Goal: Communication & Community: Ask a question

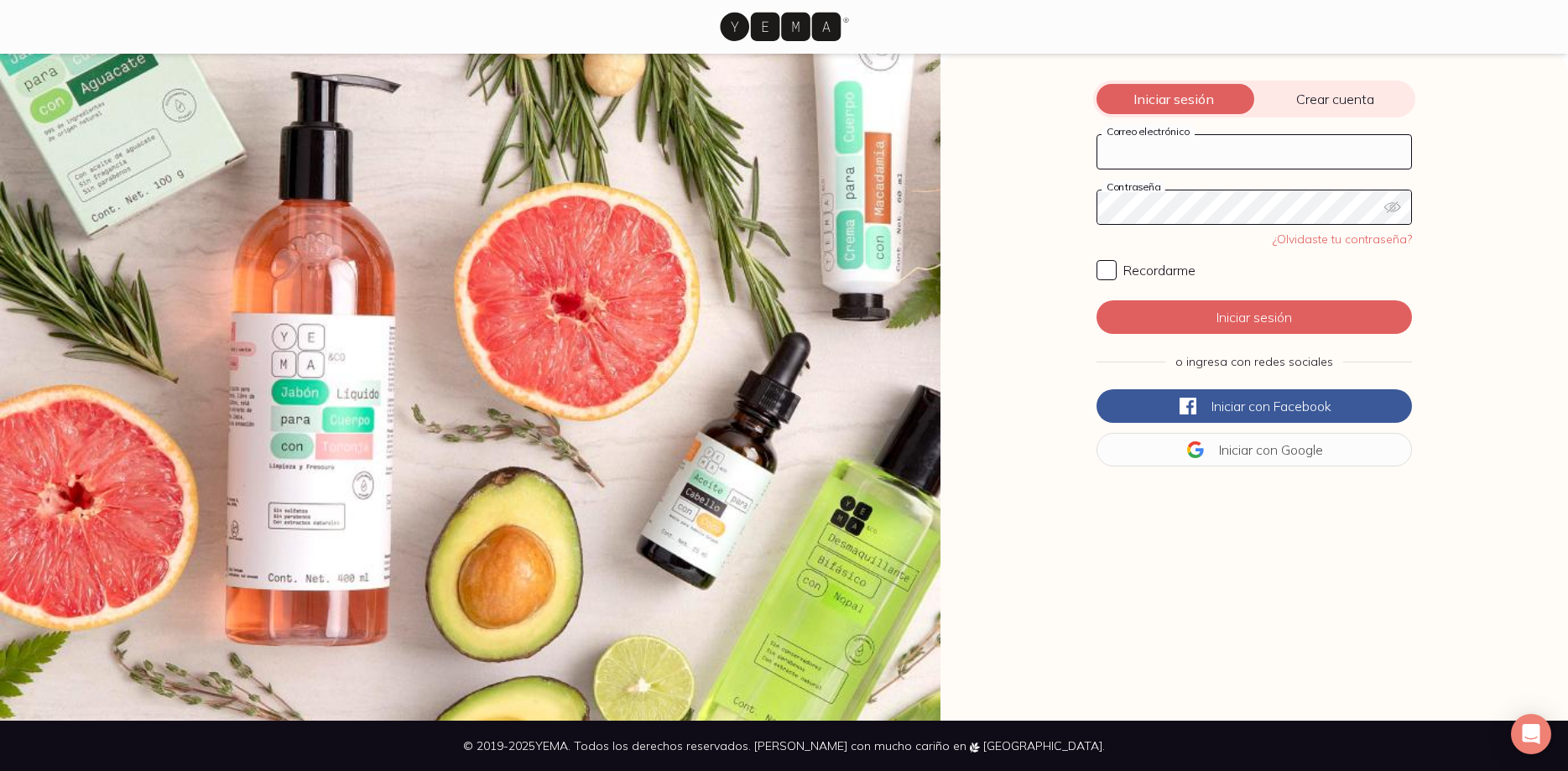
click at [1261, 149] on input "Correo electrónico" at bounding box center [1255, 152] width 314 height 34
type input "[EMAIL_ADDRESS][DOMAIN_NAME]"
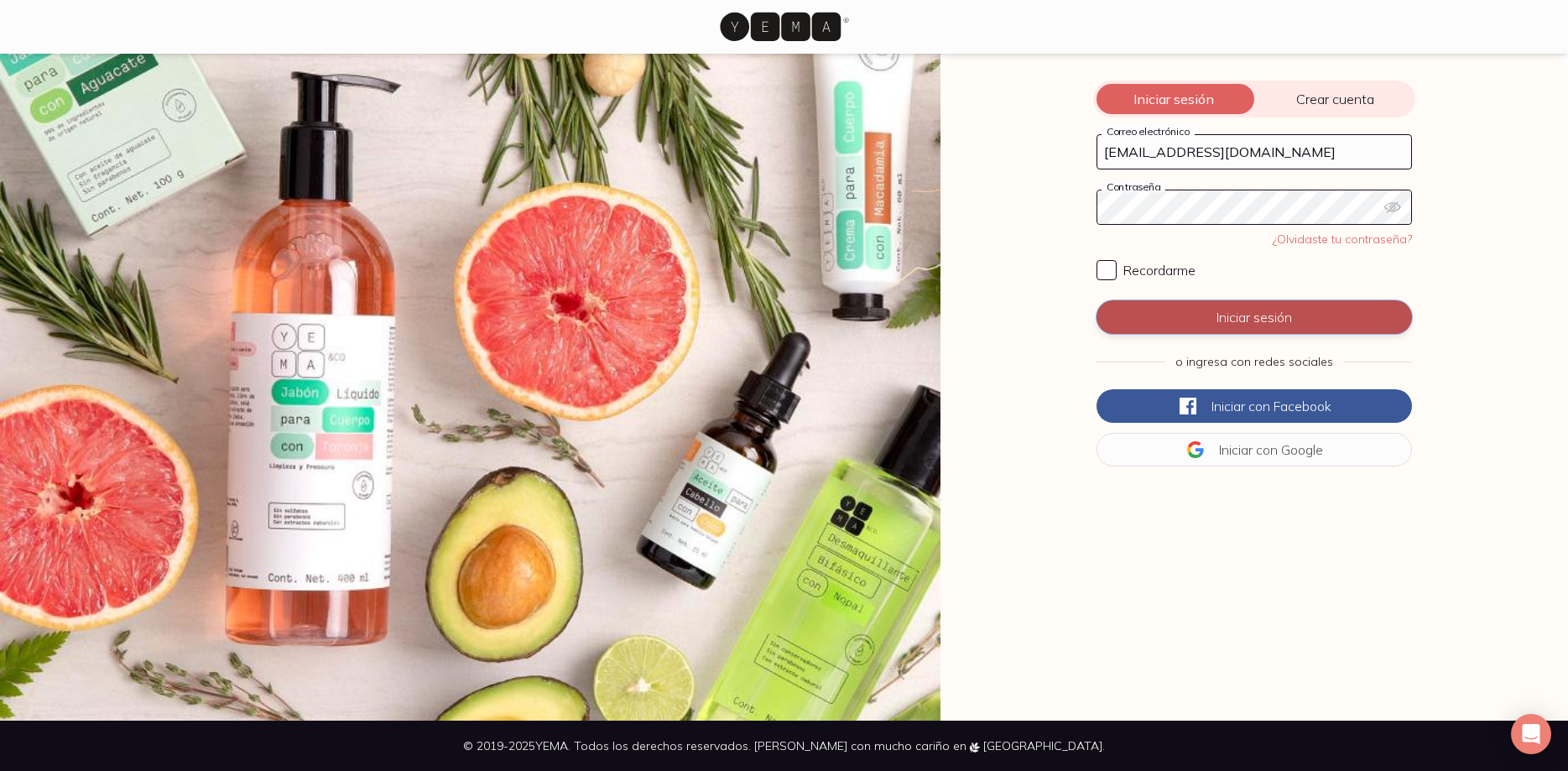
click at [1236, 307] on button "Iniciar sesión" at bounding box center [1255, 317] width 316 height 34
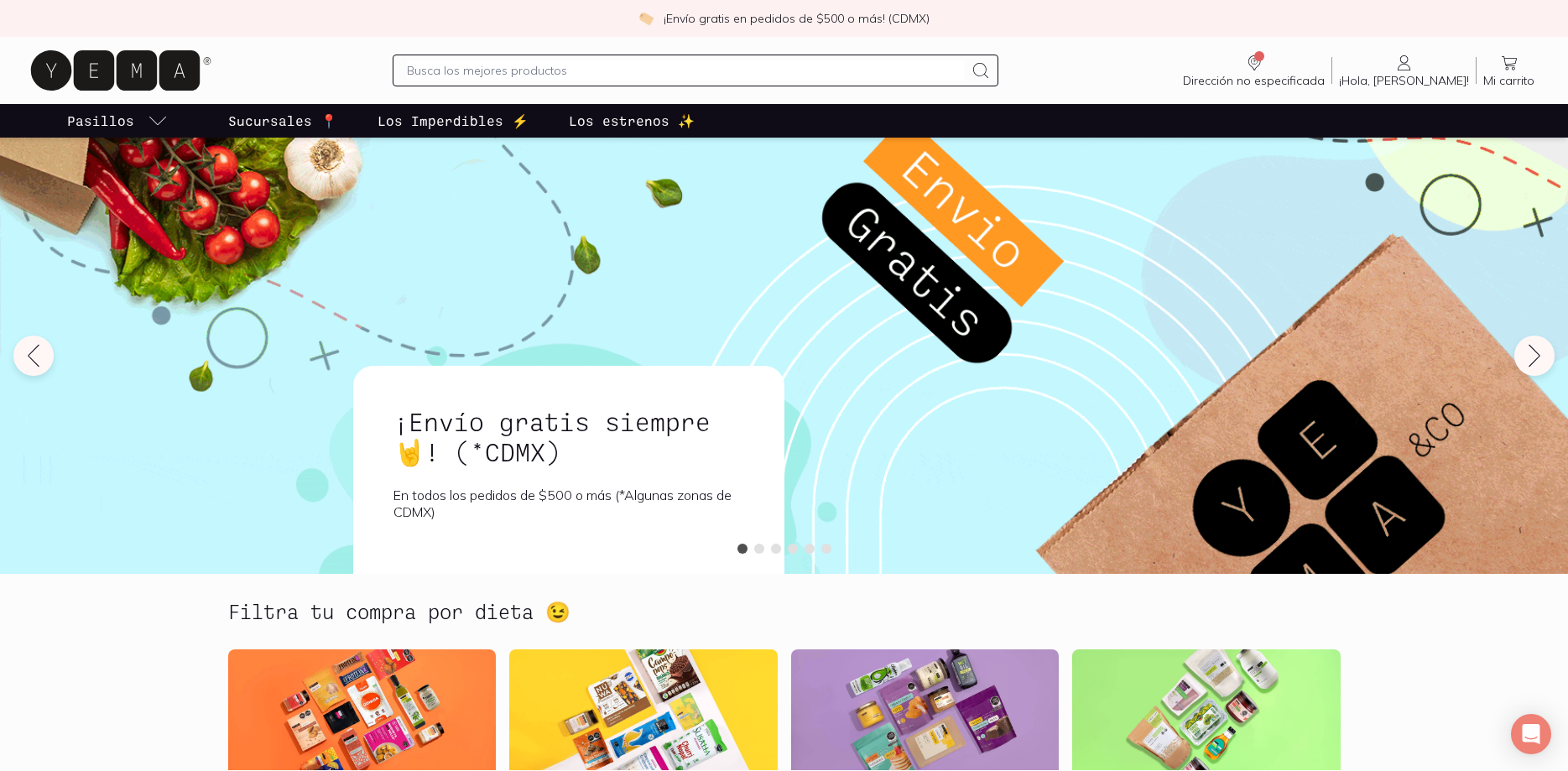
click at [1513, 66] on icon at bounding box center [1509, 63] width 15 height 14
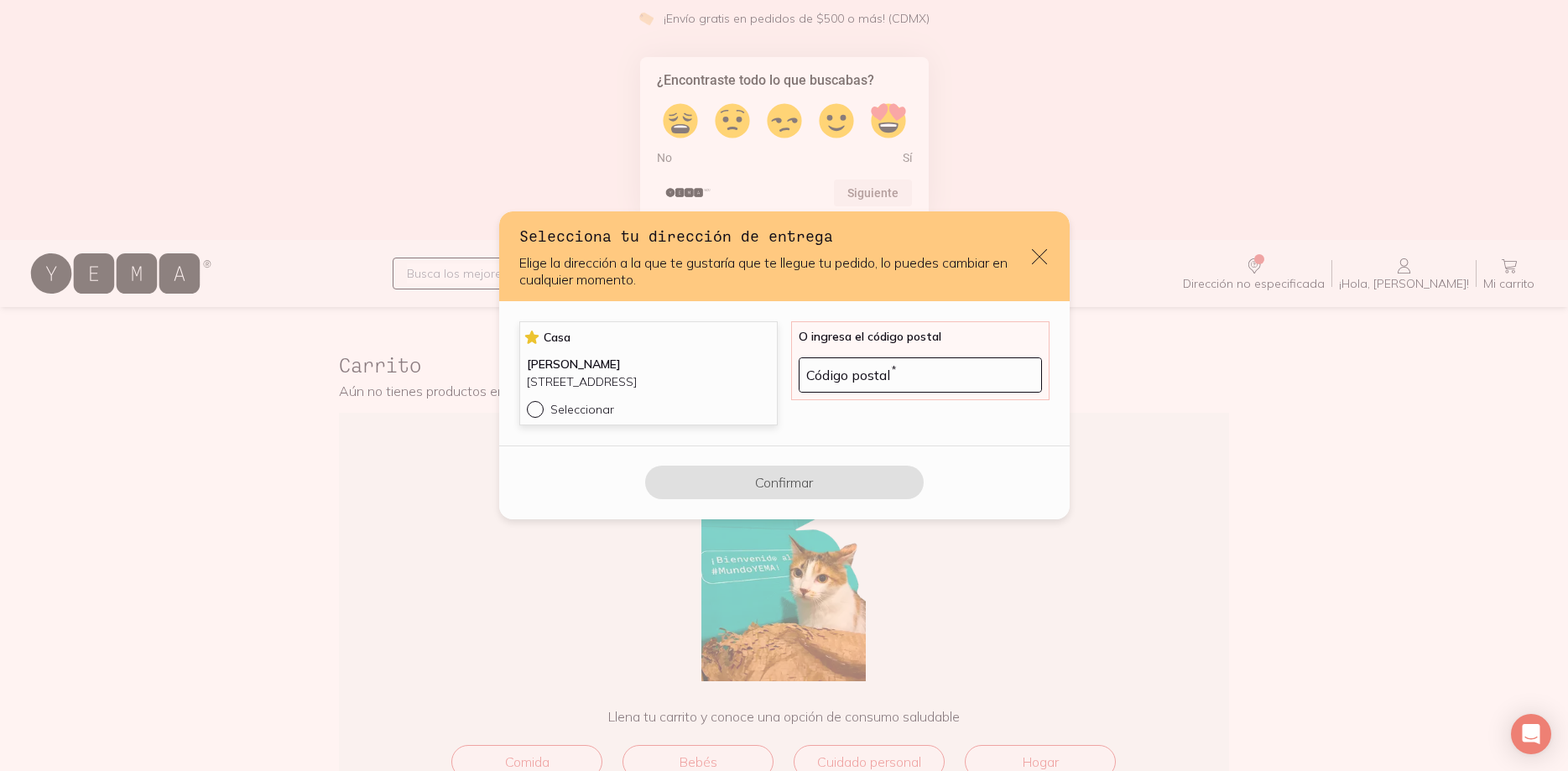
click at [538, 414] on input "Seleccionar" at bounding box center [533, 407] width 13 height 13
radio input "true"
click at [780, 485] on button "Confirmar" at bounding box center [784, 482] width 279 height 34
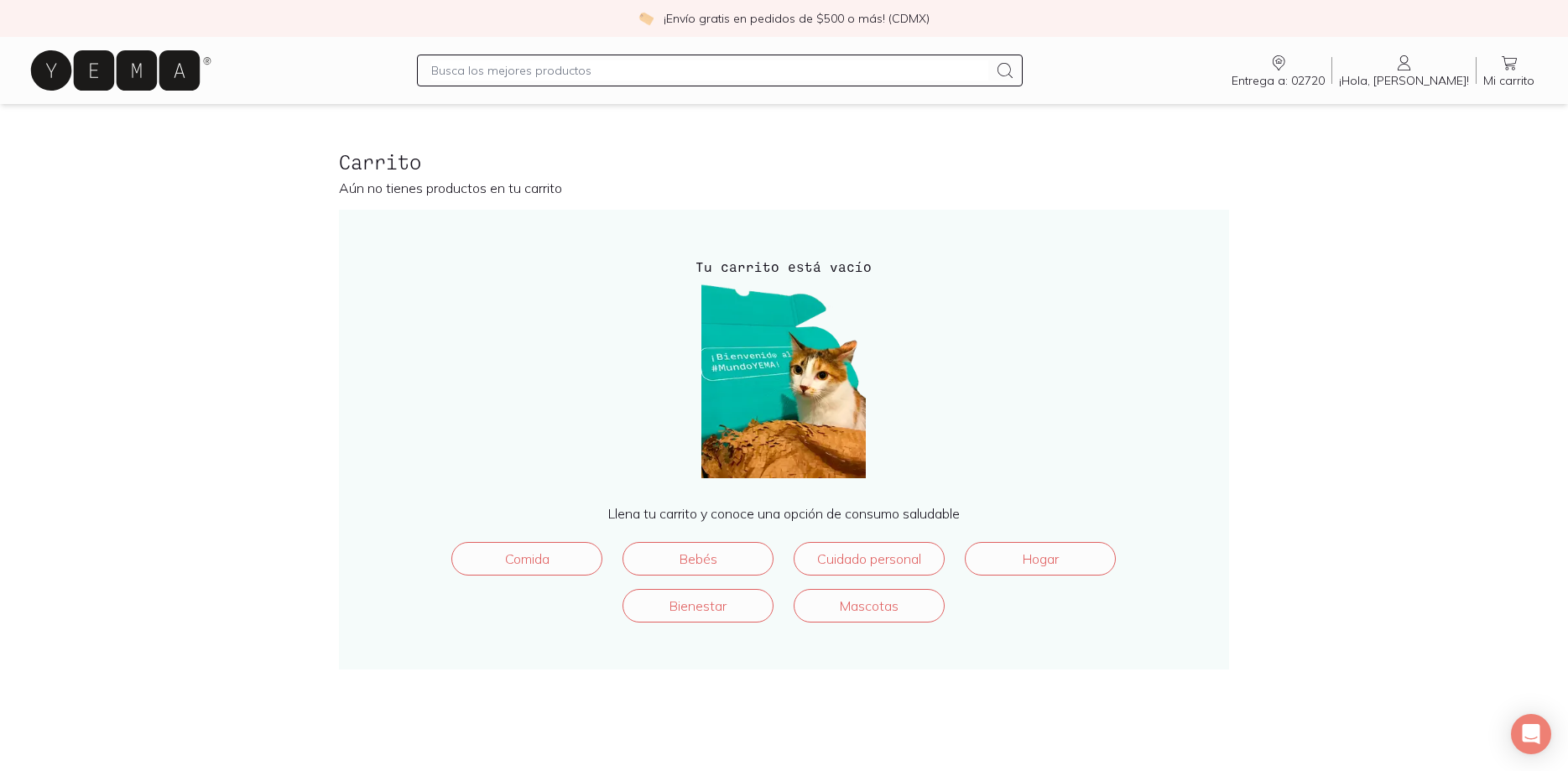
click at [1419, 82] on span "¡Hola, [PERSON_NAME]!" at bounding box center [1403, 81] width 130 height 15
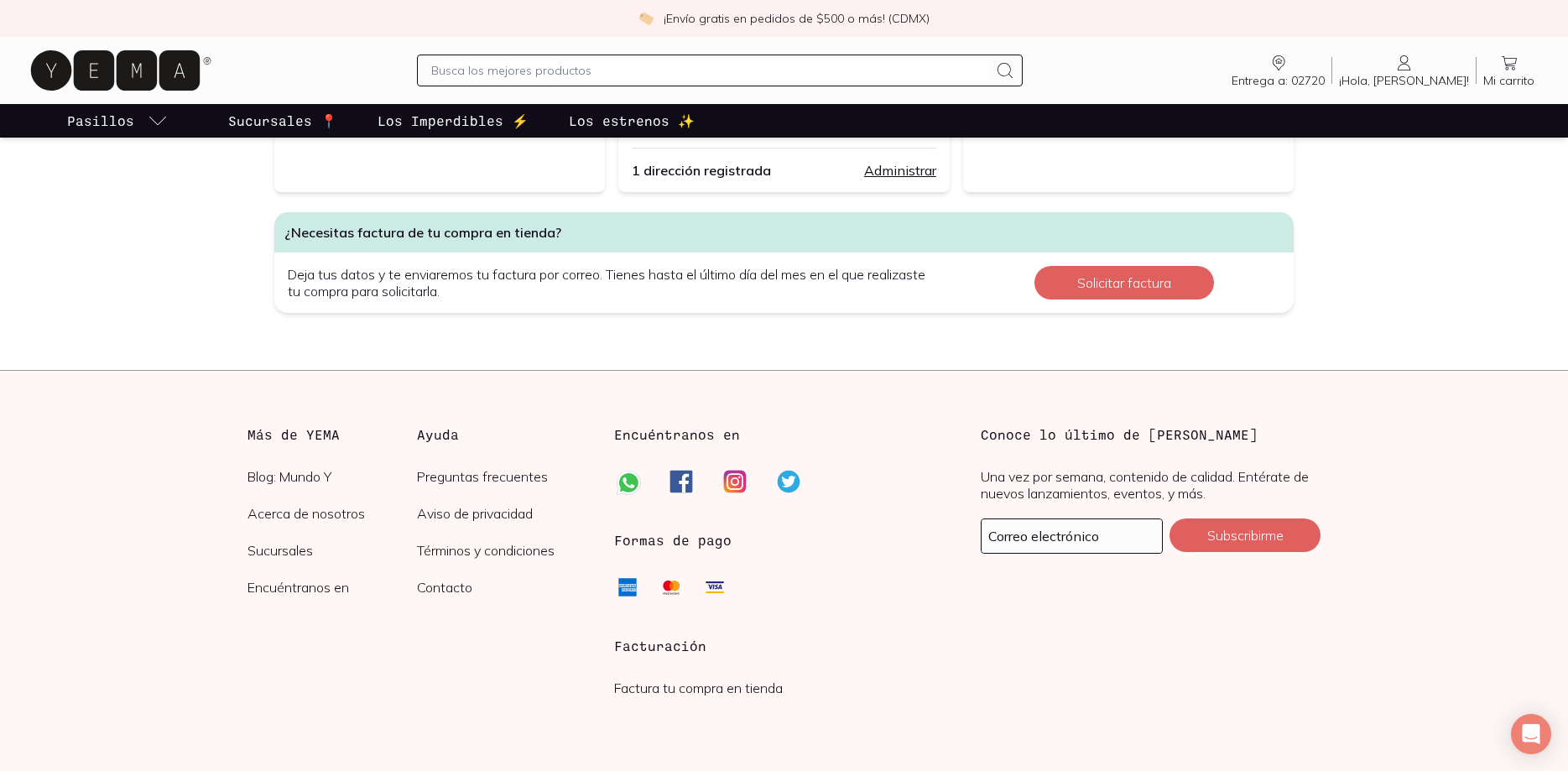
scroll to position [509, 0]
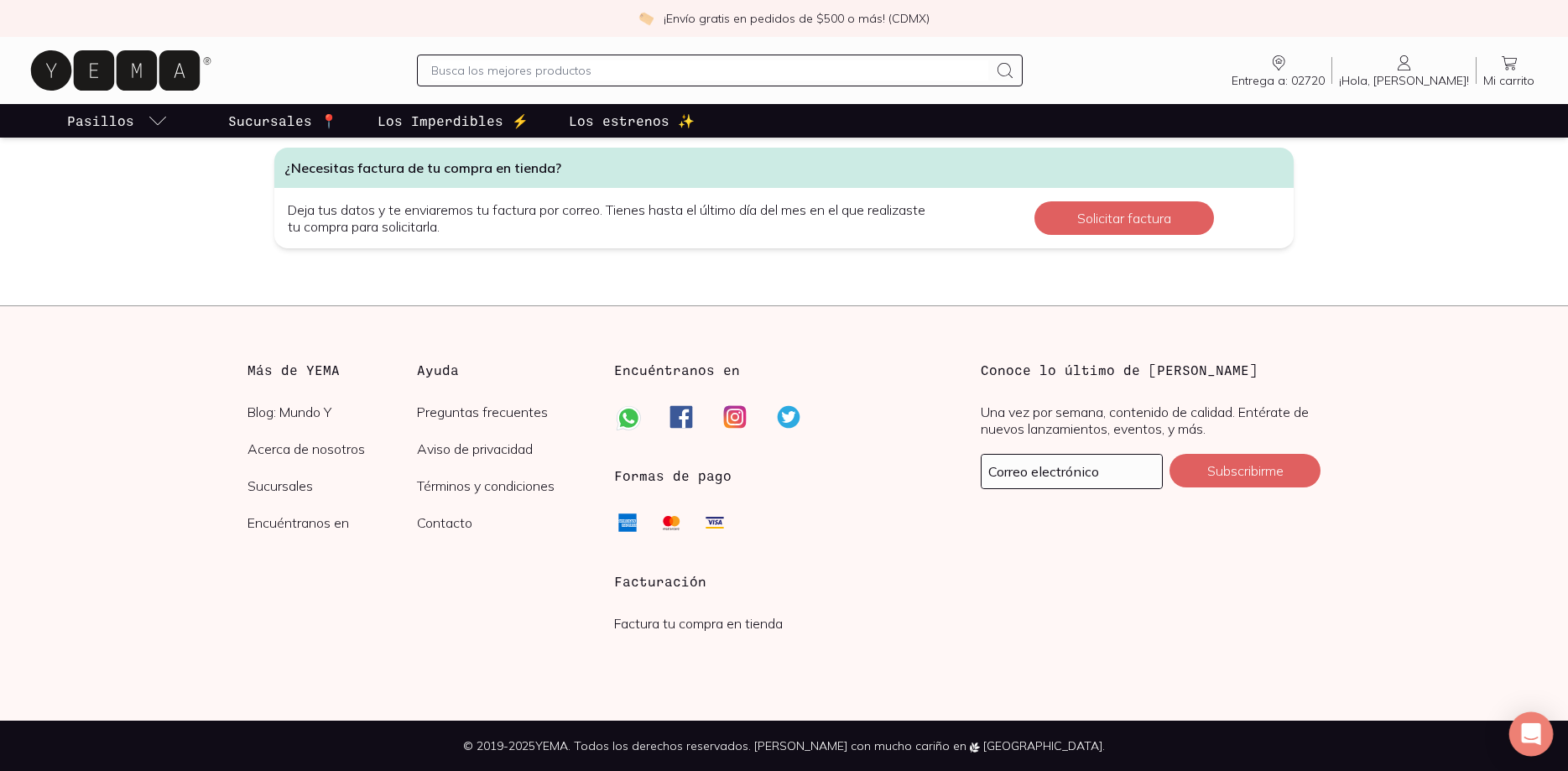
click at [1531, 726] on icon "Open Intercom Messenger" at bounding box center [1530, 734] width 19 height 22
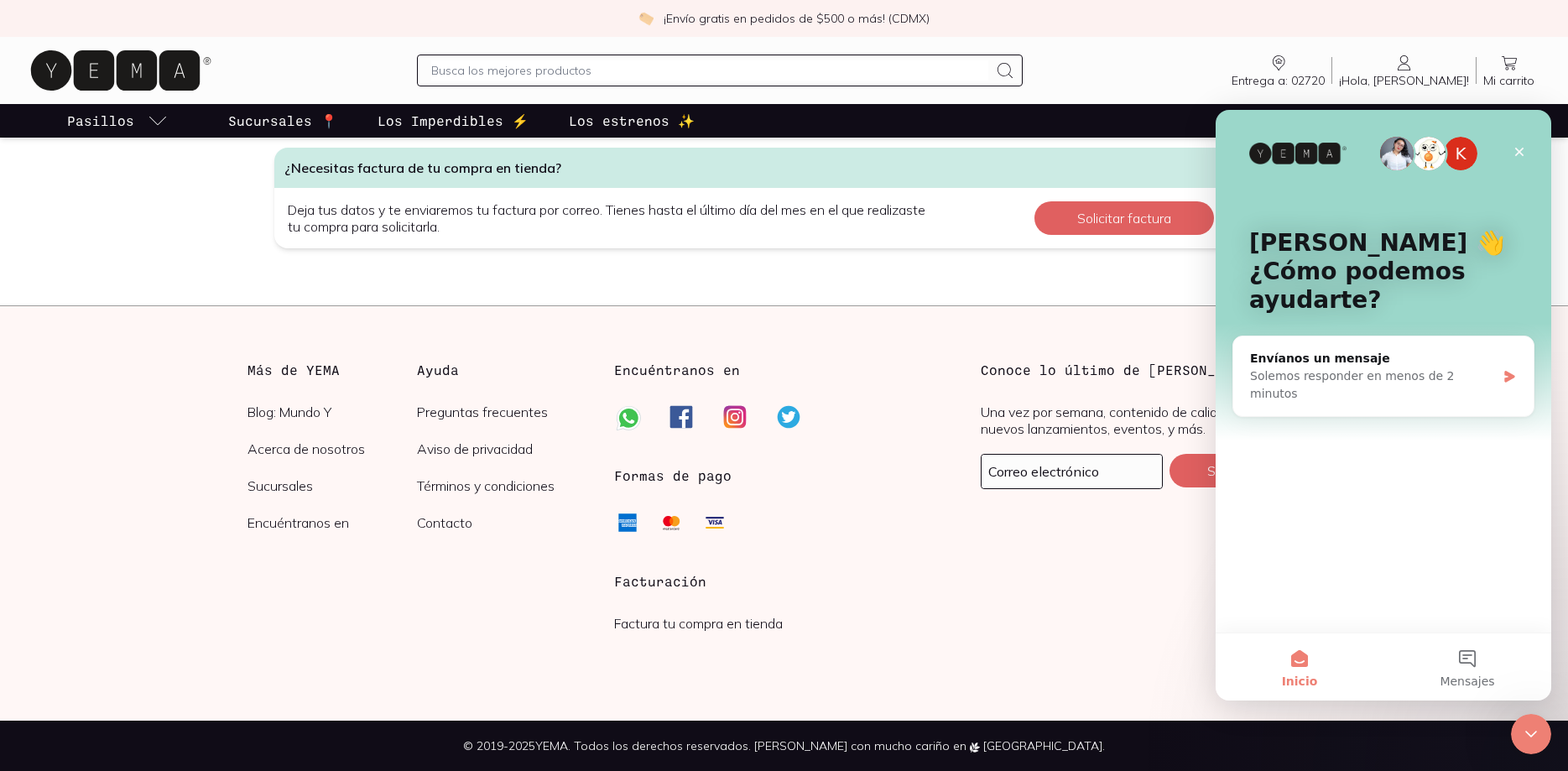
scroll to position [0, 0]
click at [1322, 440] on div "K [PERSON_NAME] 👋 ¿Cómo podemos ayudarte? Envíanos un mensaje Solemos responder…" at bounding box center [1383, 371] width 336 height 522
click at [1291, 441] on div "K [PERSON_NAME] 👋 ¿Cómo podemos ayudarte? Envíanos un mensaje Solemos responder…" at bounding box center [1383, 371] width 336 height 522
click at [1303, 662] on button "Inicio" at bounding box center [1299, 667] width 168 height 67
click at [1325, 369] on div "Solemos responder en menos de 2 minutos" at bounding box center [1372, 386] width 246 height 35
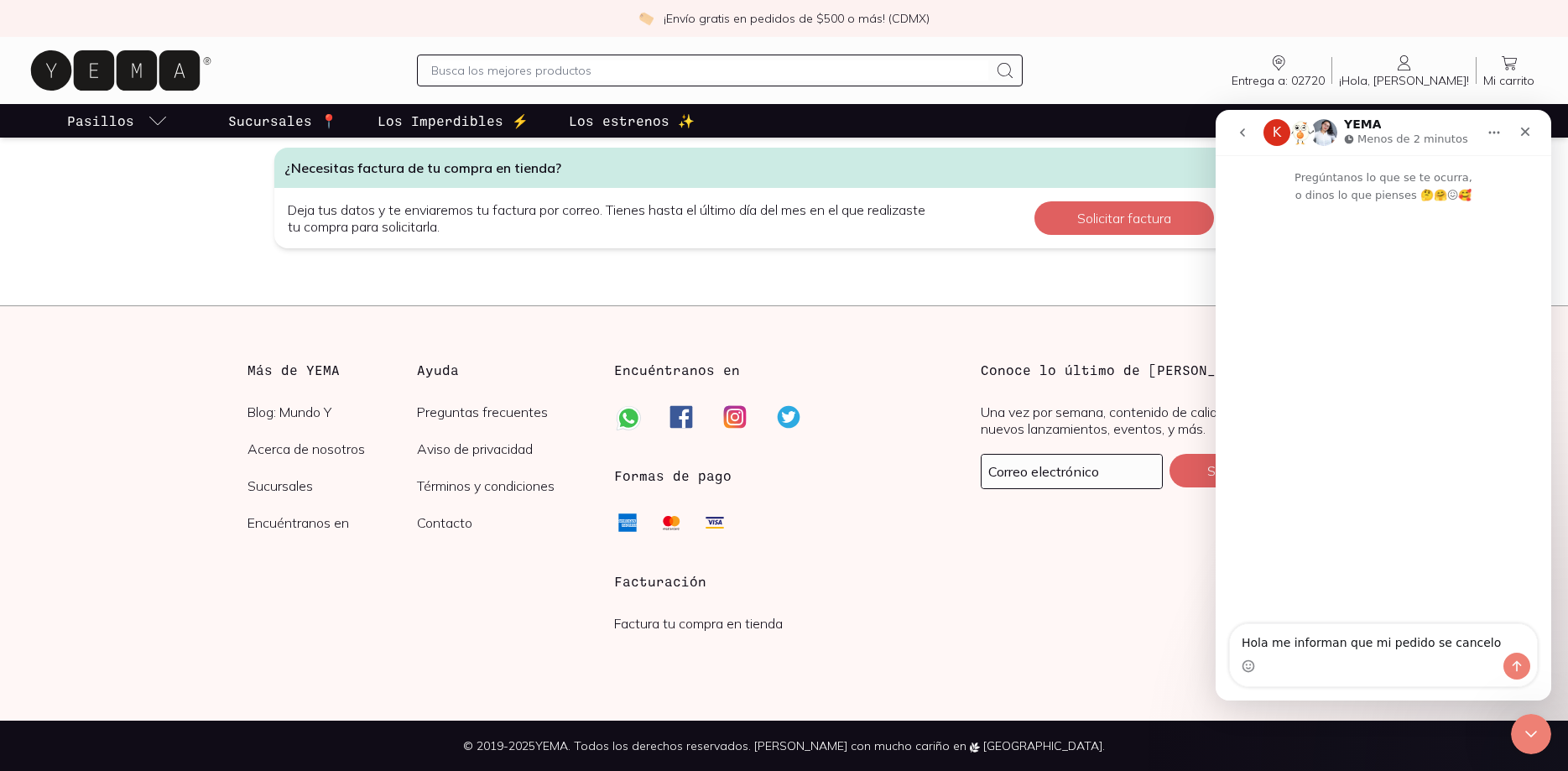
type textarea "Hola me informan que mi pedido se cancelo"
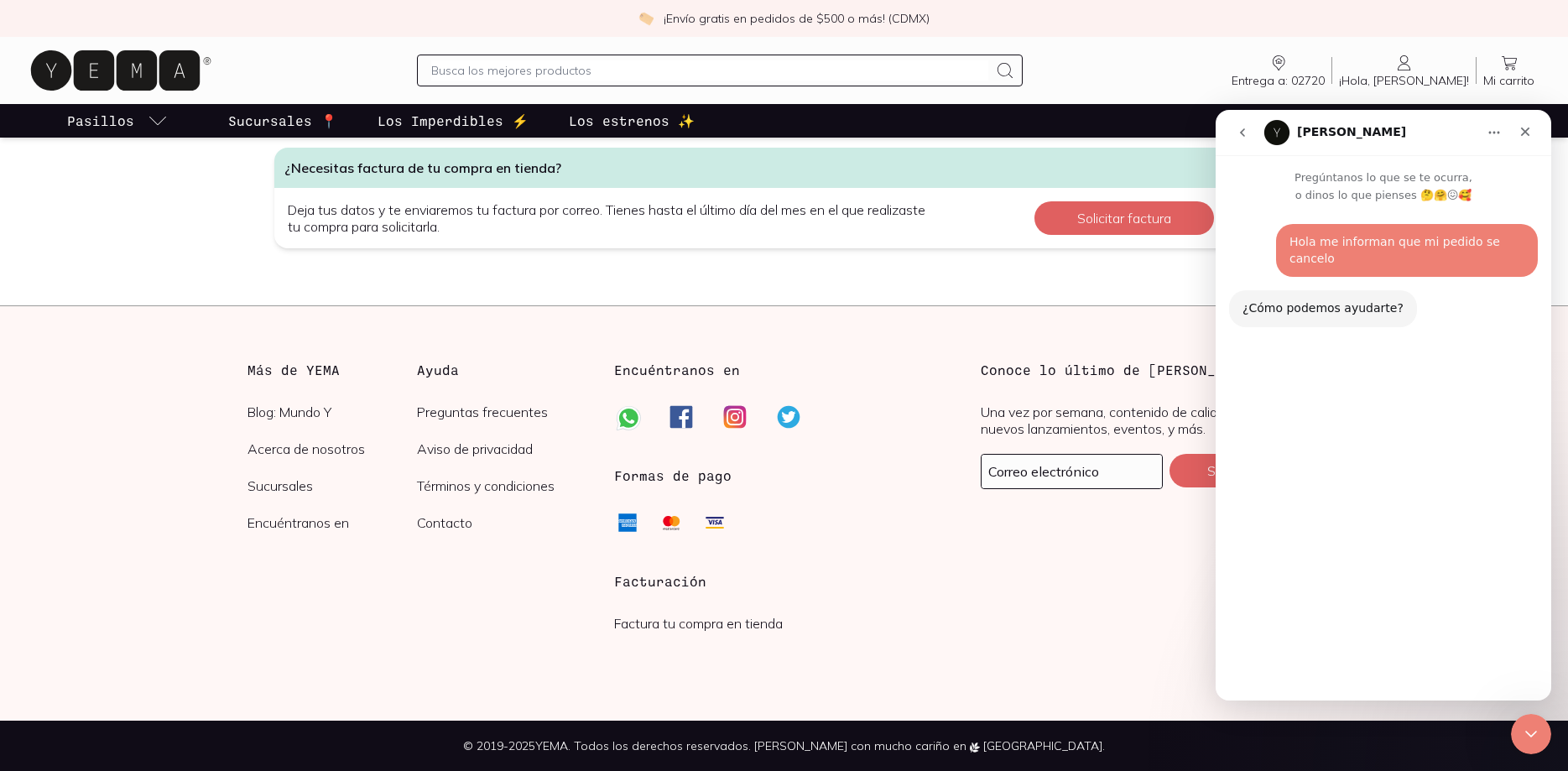
click at [1429, 578] on button "Problema con un pedido" at bounding box center [1445, 572] width 168 height 34
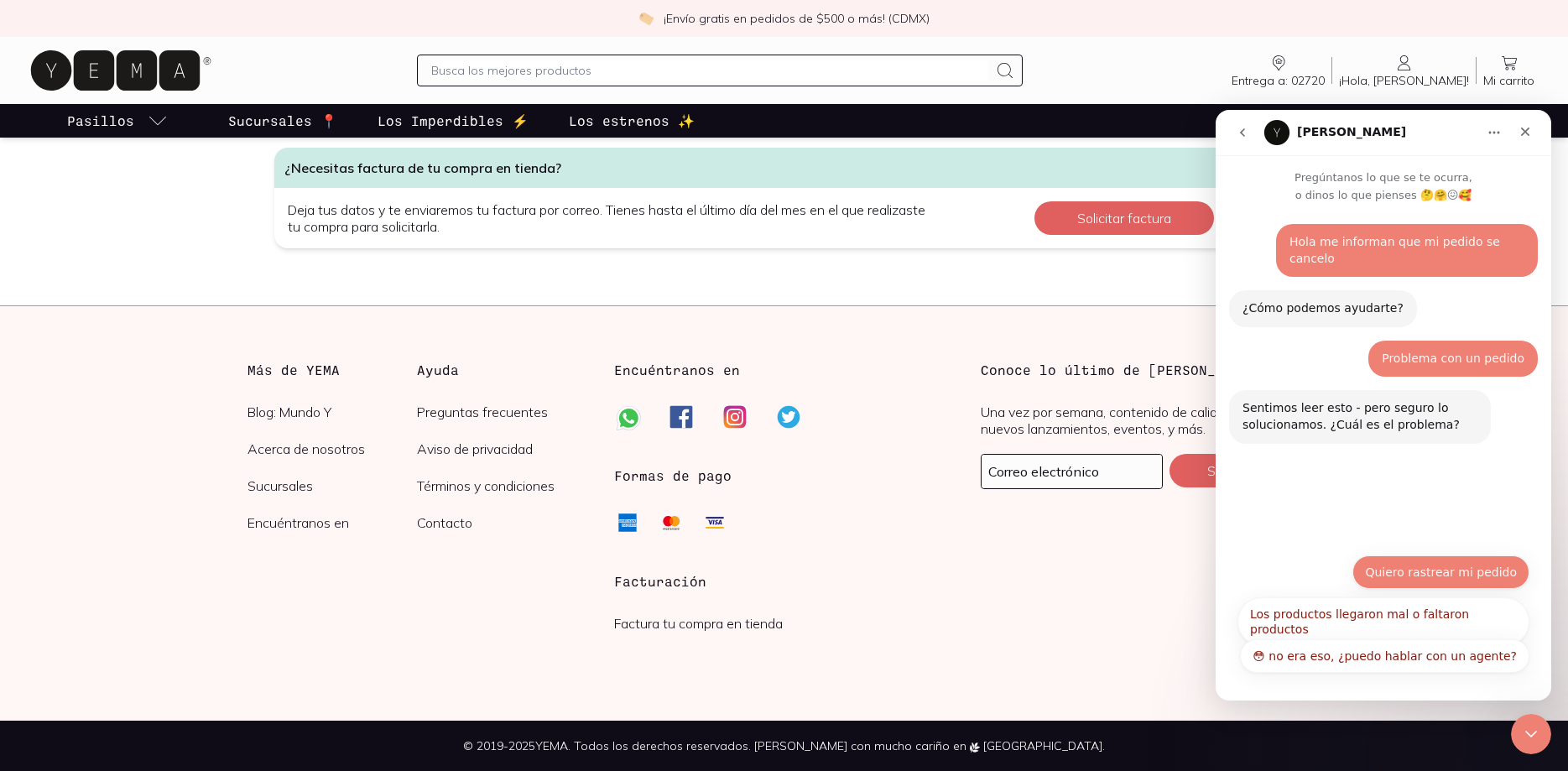
click at [1429, 580] on button "Quiero rastrear mi pedido" at bounding box center [1440, 572] width 177 height 34
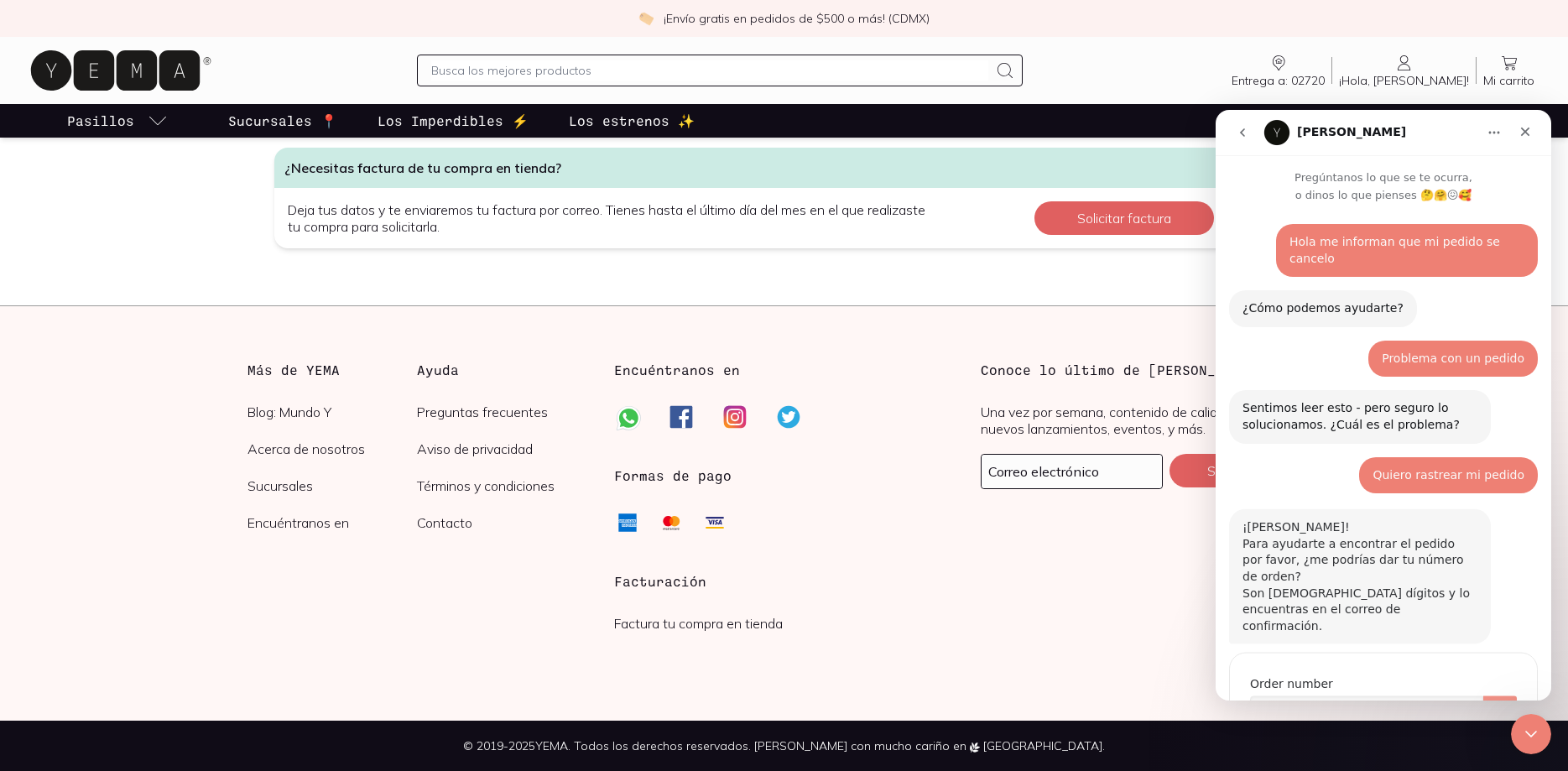
scroll to position [44, 0]
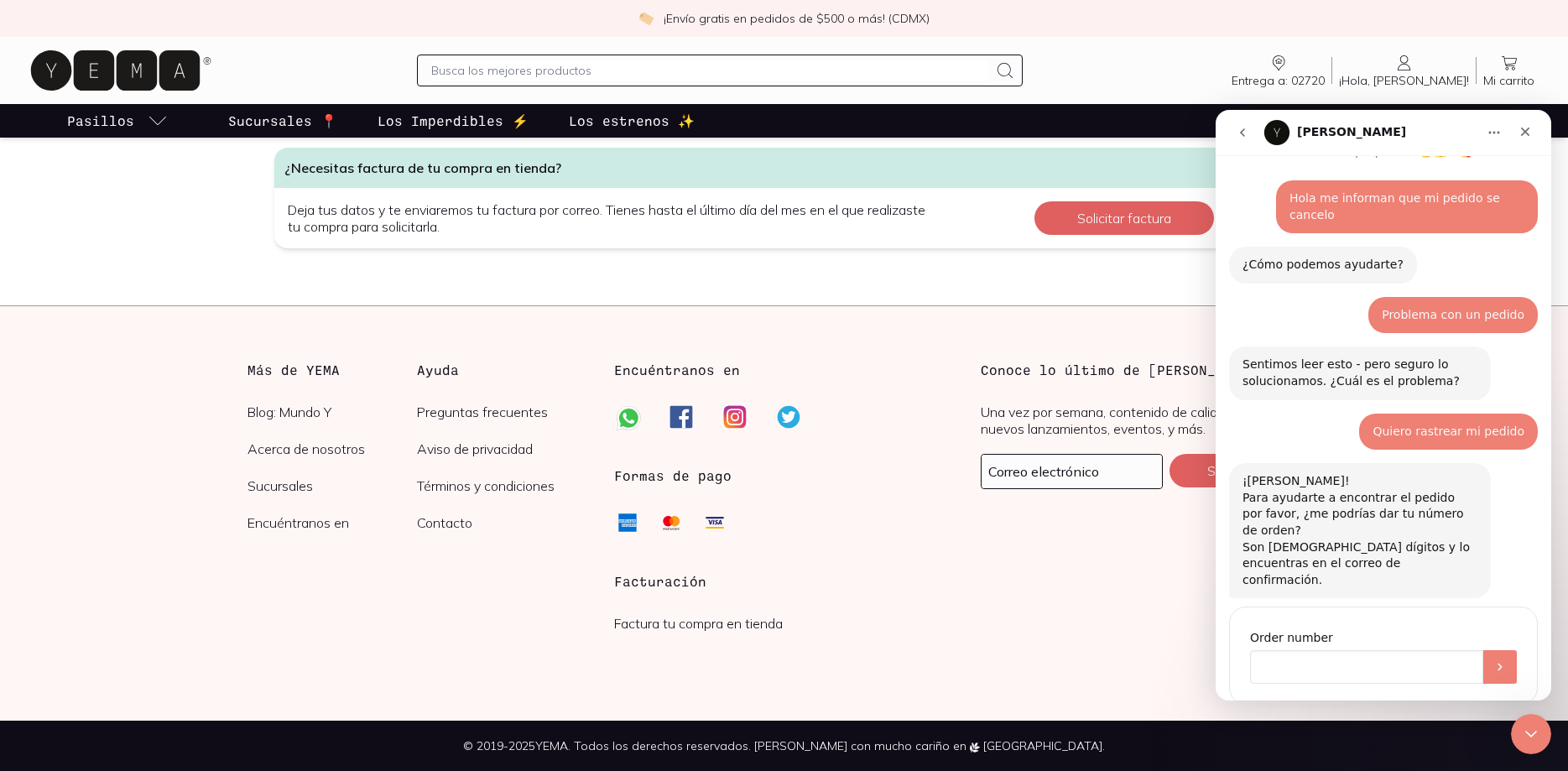
click at [1401, 650] on input "Order number" at bounding box center [1366, 667] width 233 height 34
type input "2568928635"
click at [1505, 660] on icon "Enviar" at bounding box center [1500, 667] width 13 height 13
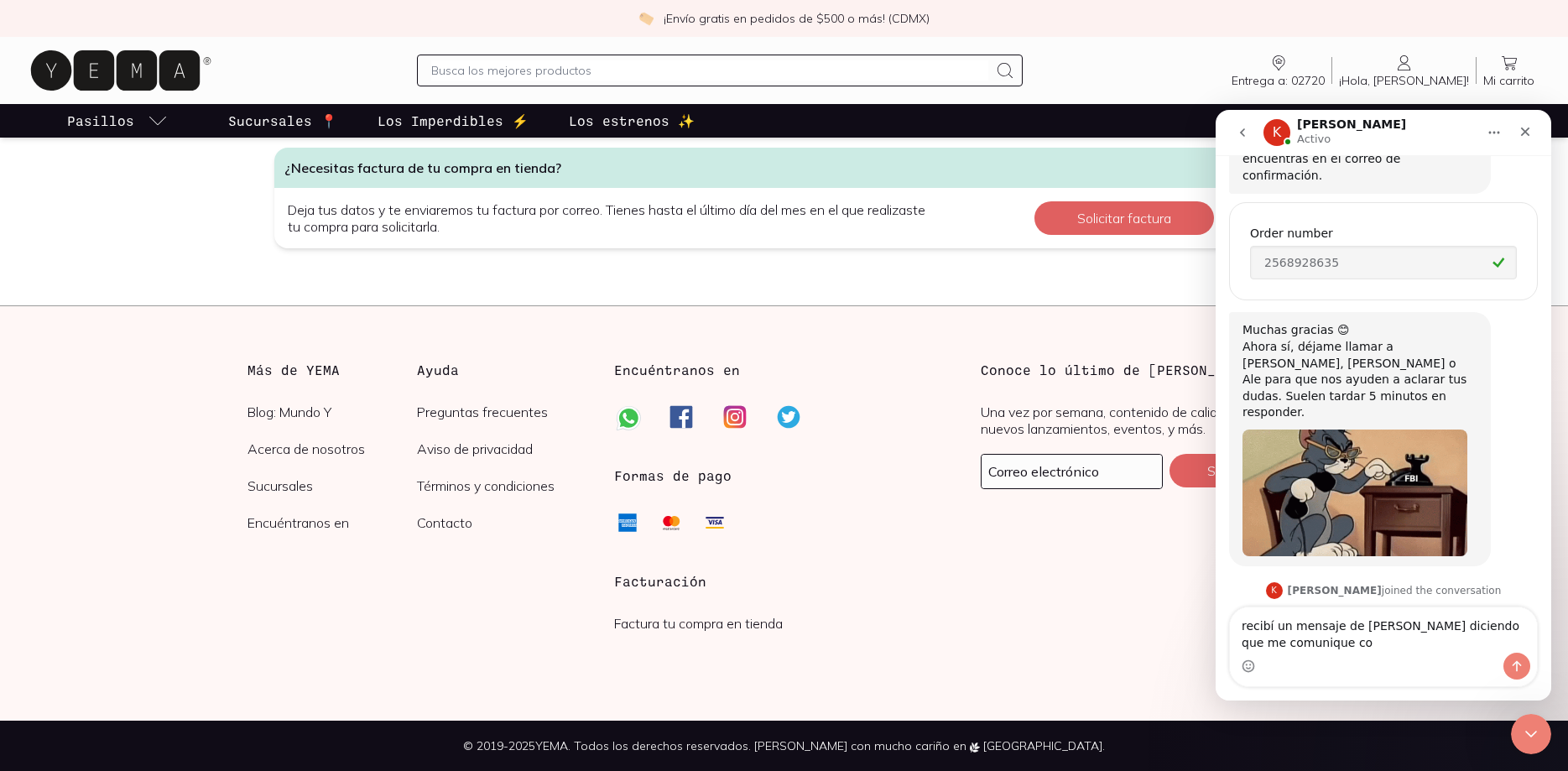
scroll to position [464, 0]
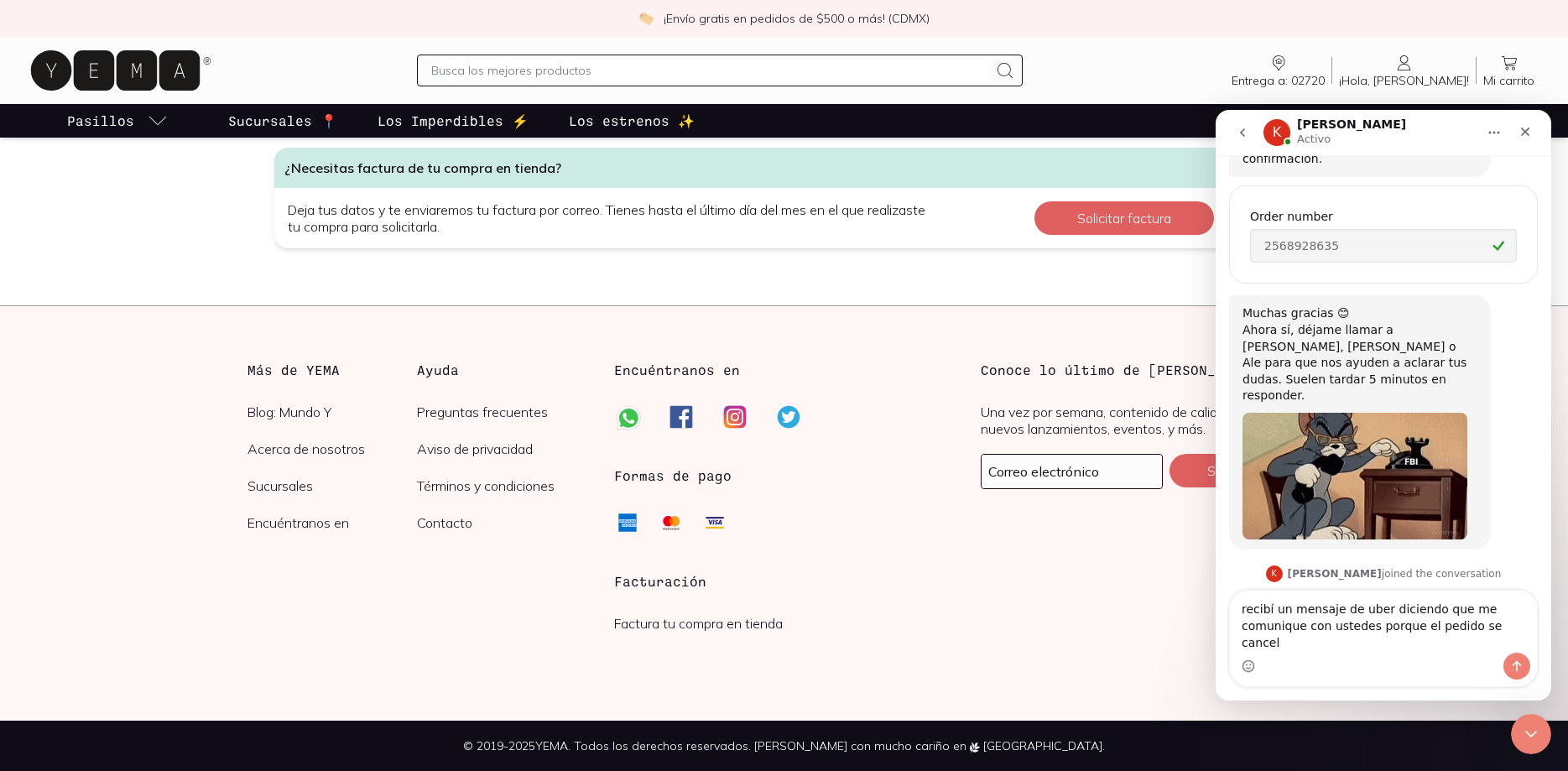
type textarea "recibí un mensaje de uber diciendo que me comunique con ustedes porque el pedid…"
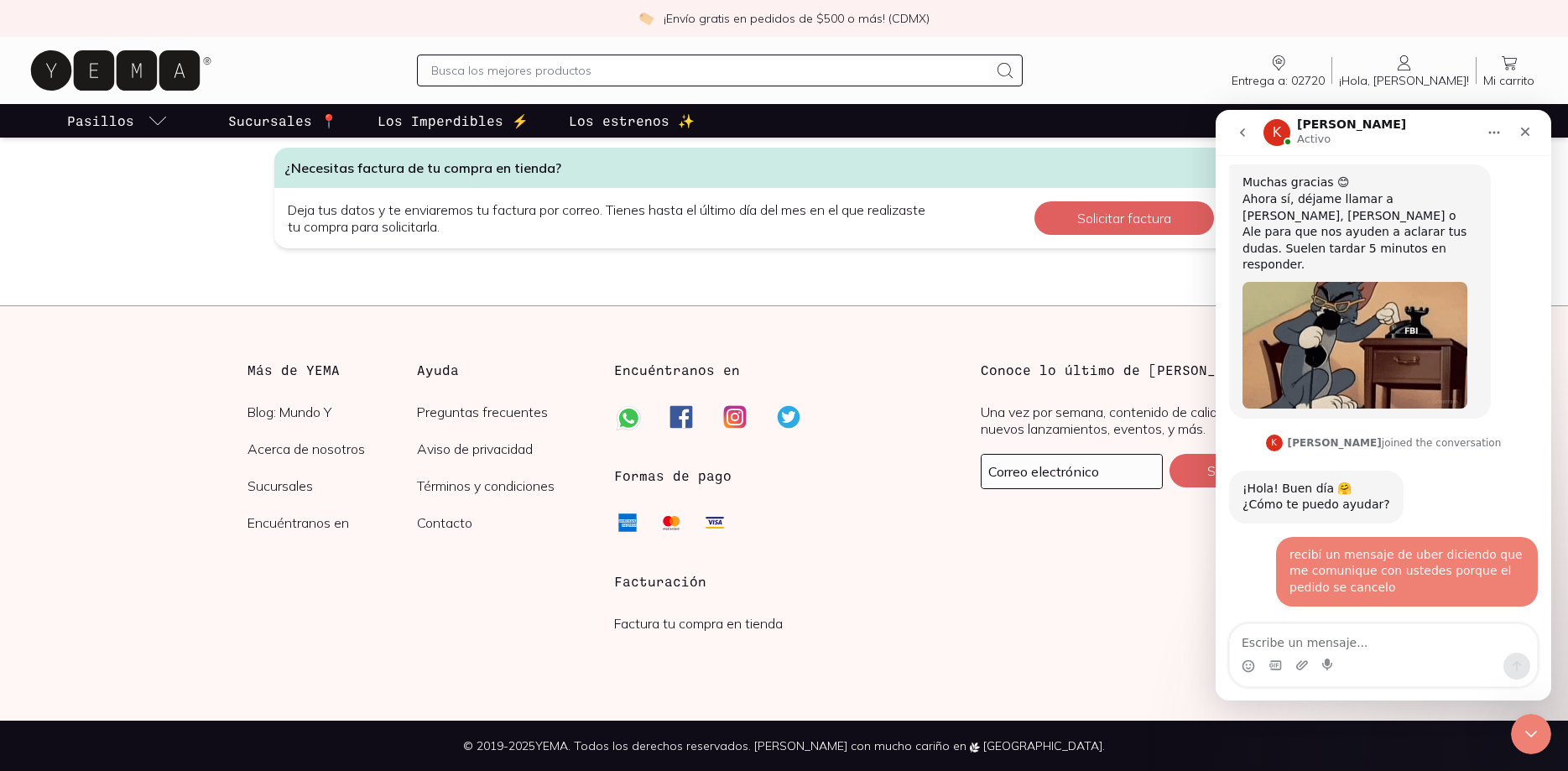
scroll to position [597, 0]
click at [1338, 618] on div "Ok, me podría dar el número de pedido para validar lo sucedido por favor [PERSO…" at bounding box center [1383, 663] width 309 height 90
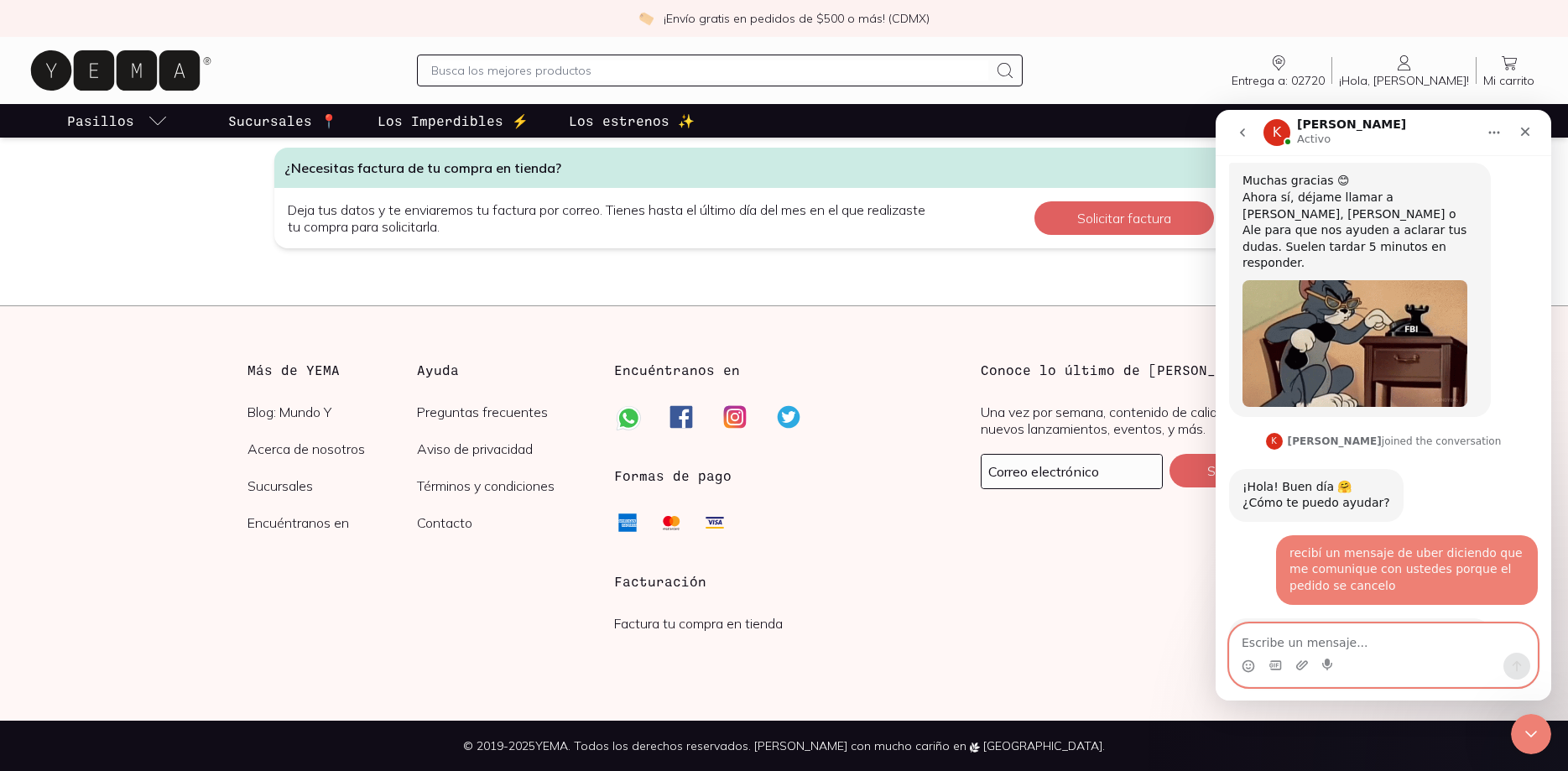
click at [1271, 640] on textarea "Escribe un mensaje..." at bounding box center [1383, 638] width 307 height 29
type textarea "2568928635"
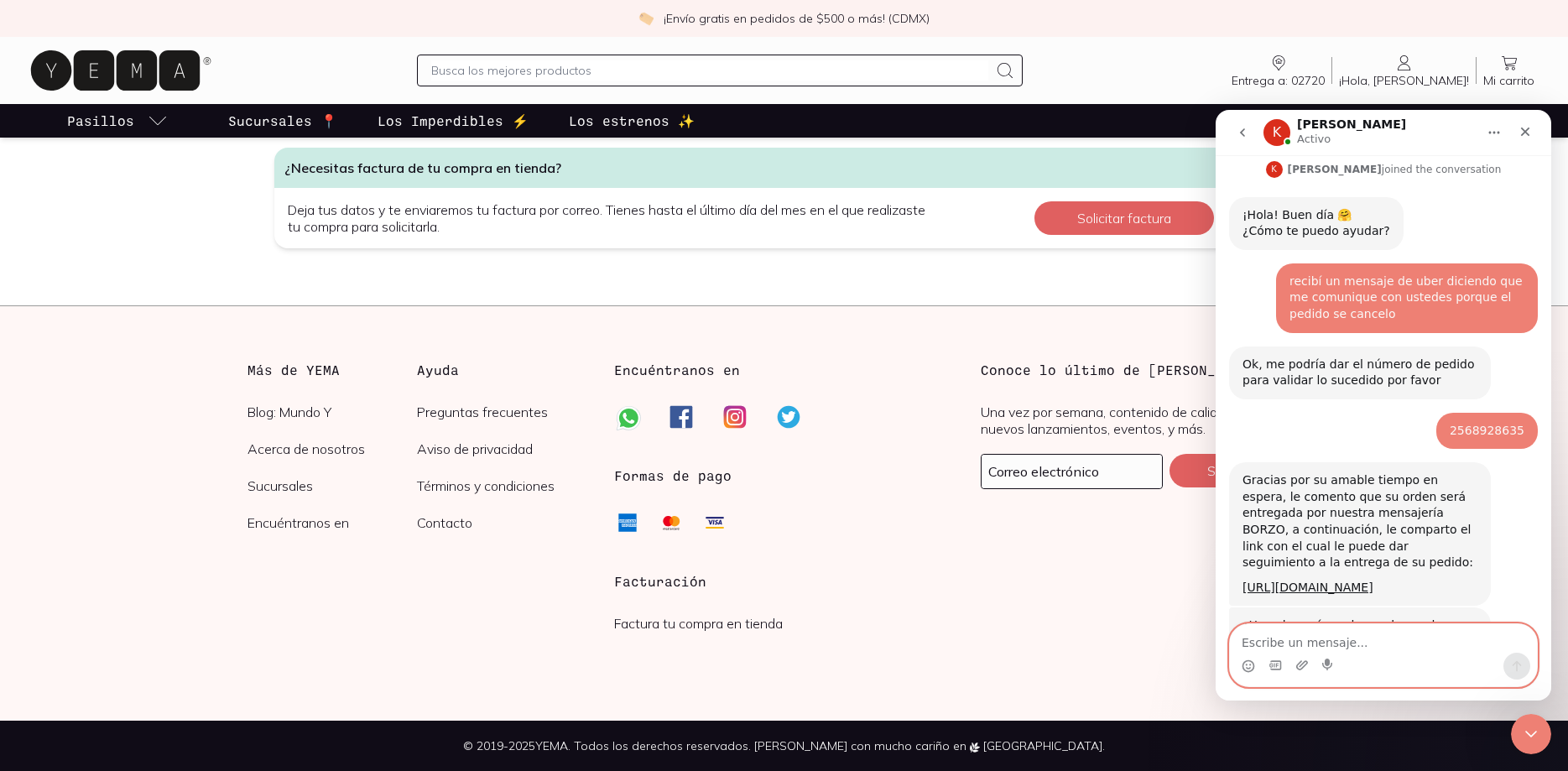
scroll to position [875, 0]
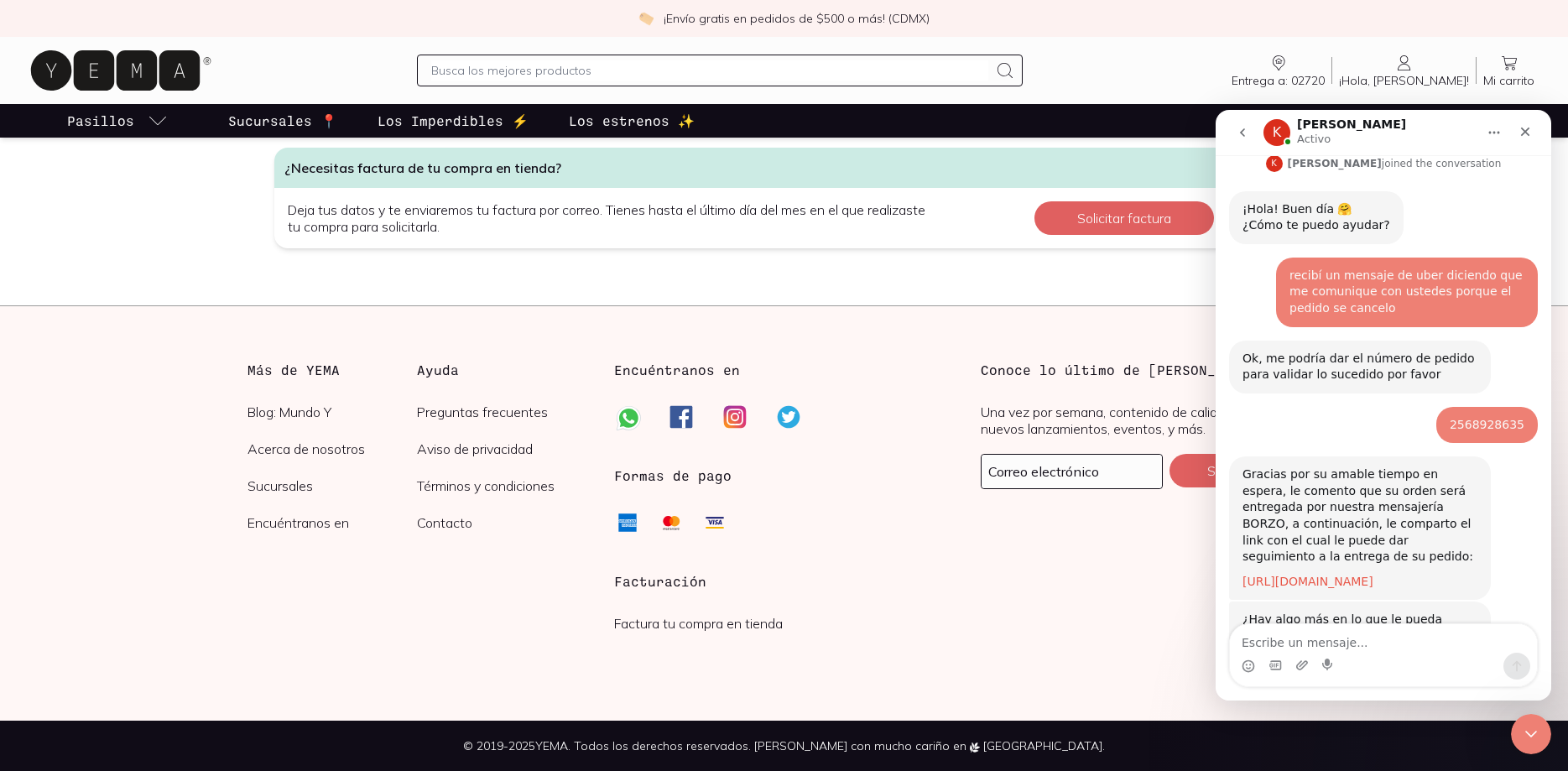
click at [1323, 574] on link "[URL][DOMAIN_NAME]" at bounding box center [1308, 581] width 131 height 13
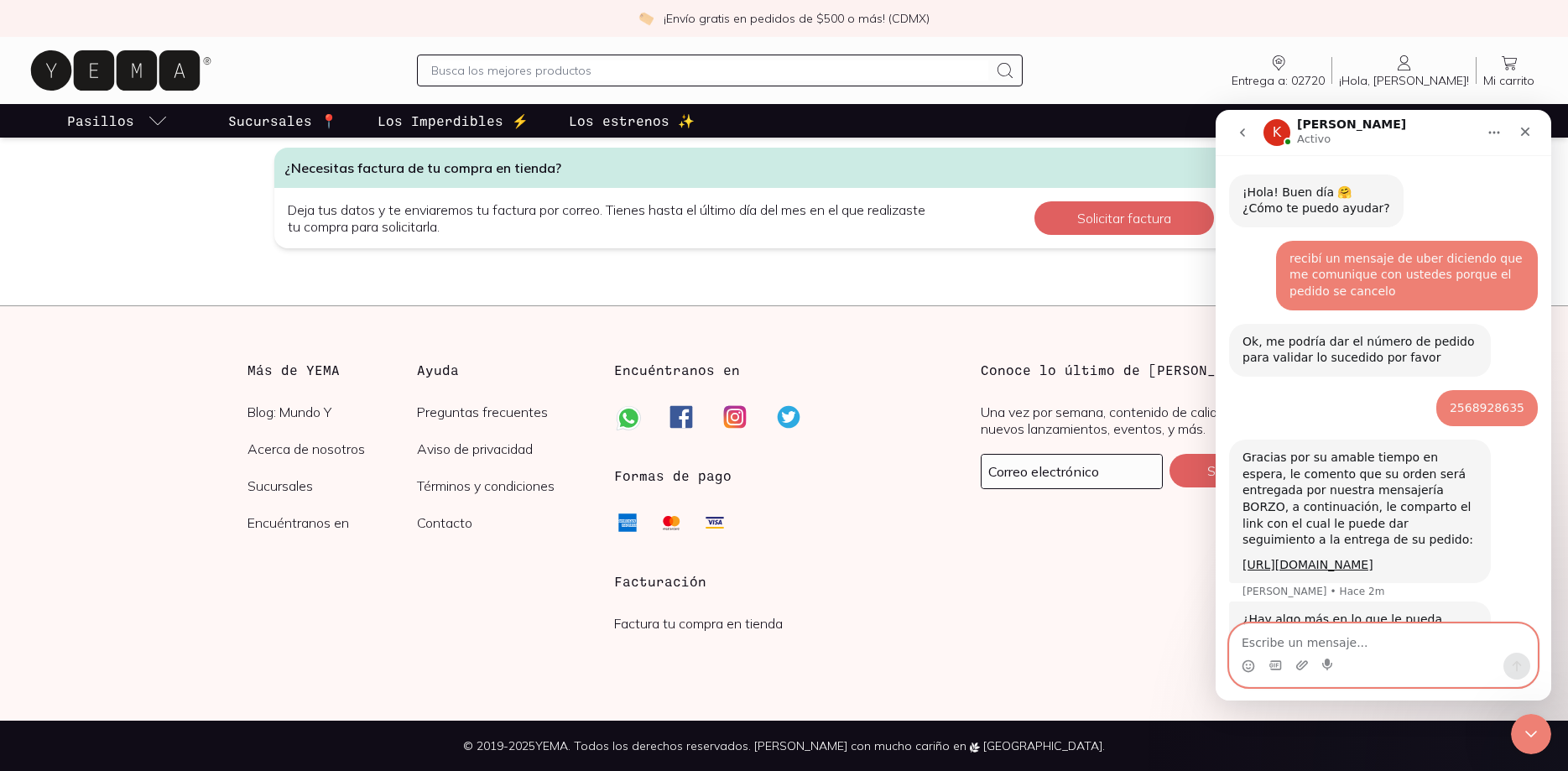
click at [1271, 644] on textarea "Escribe un mensaje..." at bounding box center [1383, 638] width 307 height 29
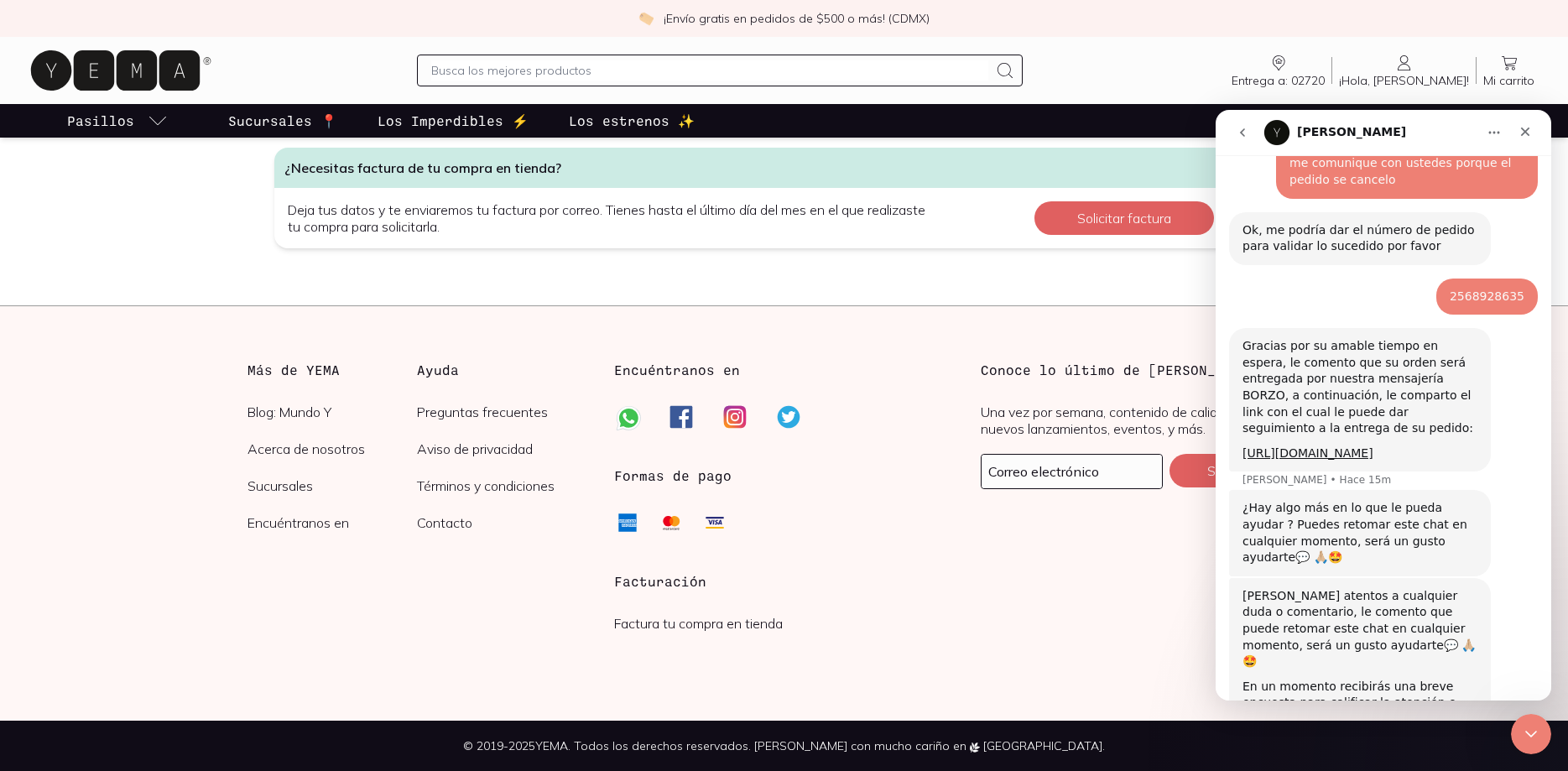
scroll to position [1106, 0]
